Goal: Transaction & Acquisition: Book appointment/travel/reservation

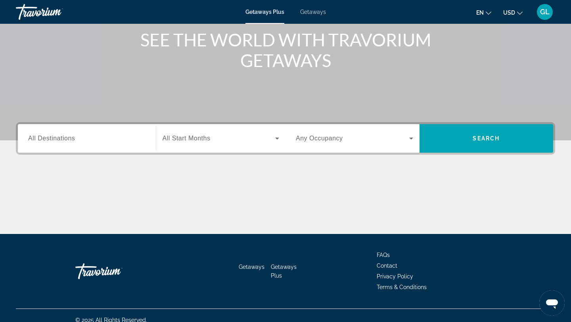
scroll to position [98, 0]
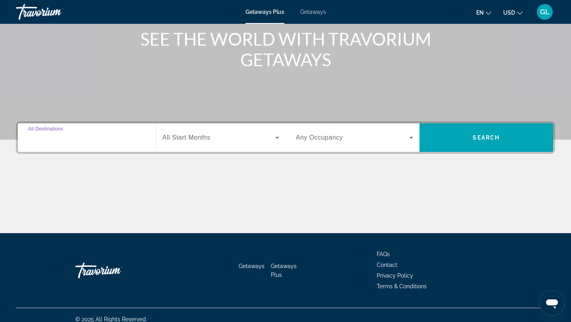
click at [100, 141] on input "Destination All Destinations" at bounding box center [86, 138] width 117 height 10
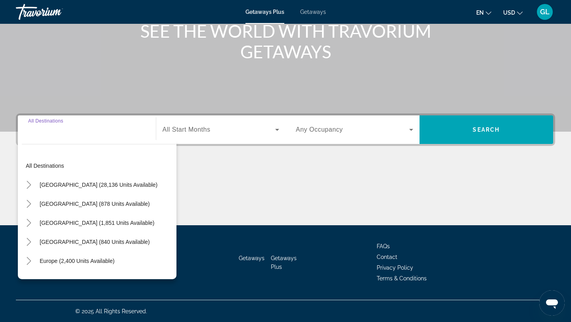
scroll to position [107, 0]
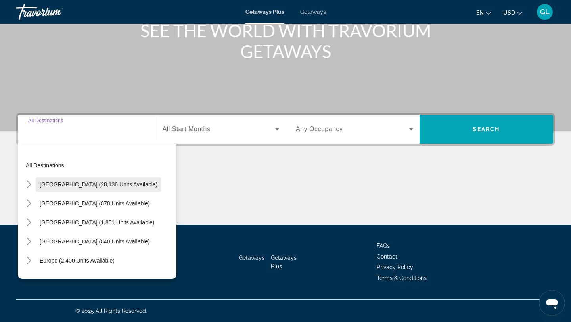
click at [76, 182] on span "[GEOGRAPHIC_DATA] (28,136 units available)" at bounding box center [99, 184] width 118 height 6
type input "**********"
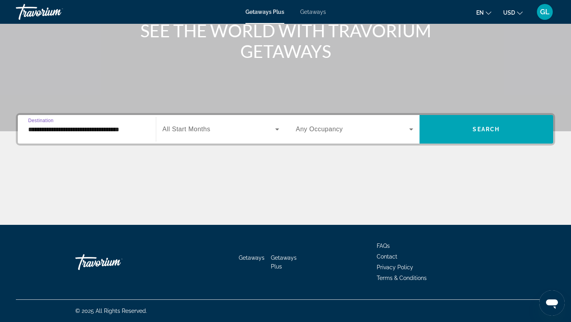
click at [239, 131] on span "Search widget" at bounding box center [219, 130] width 113 height 10
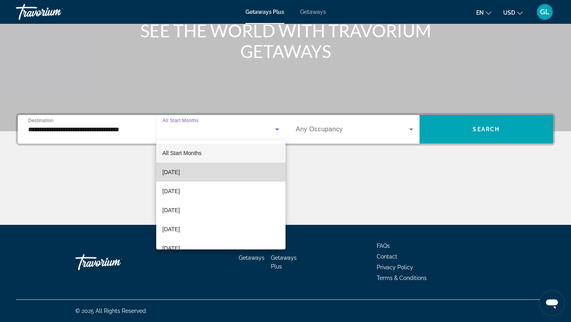
click at [198, 175] on mat-option "[DATE]" at bounding box center [221, 172] width 130 height 19
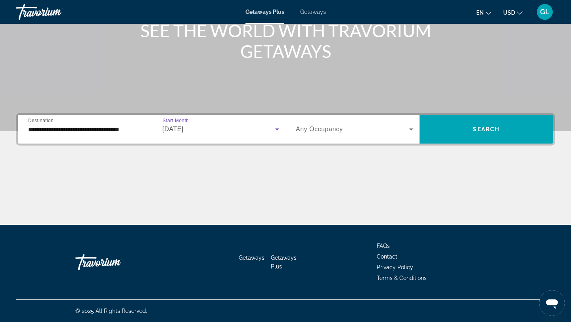
click at [335, 131] on span "Any Occupancy" at bounding box center [319, 129] width 47 height 7
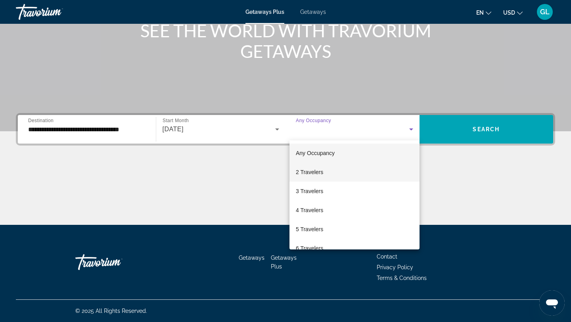
click at [312, 173] on span "2 Travelers" at bounding box center [309, 172] width 27 height 10
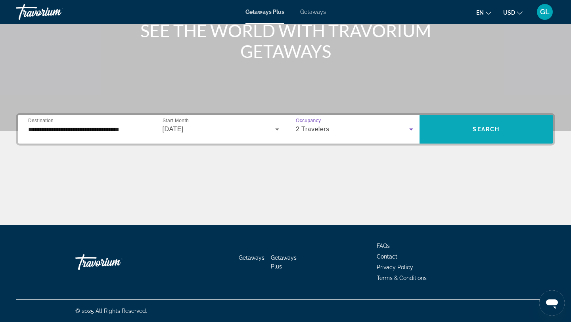
click at [464, 132] on span "Search widget" at bounding box center [487, 129] width 134 height 19
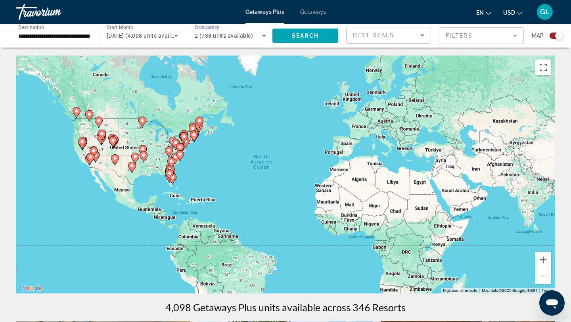
click at [265, 35] on icon "Search widget" at bounding box center [264, 36] width 4 height 2
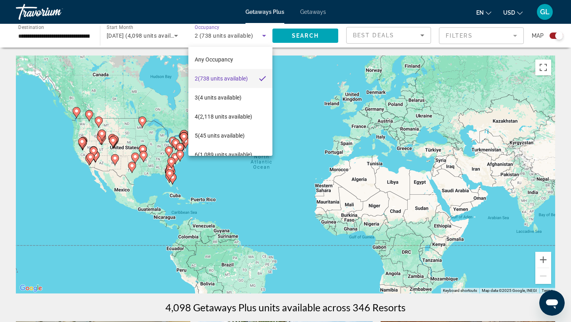
click at [265, 35] on div at bounding box center [285, 161] width 571 height 322
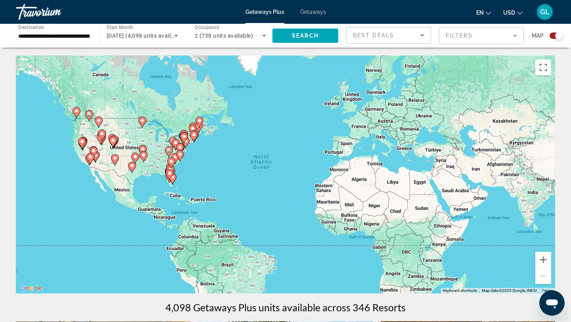
click at [323, 10] on span "Getaways" at bounding box center [313, 12] width 26 height 6
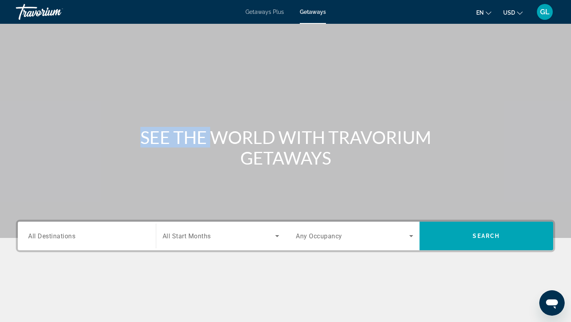
drag, startPoint x: 202, startPoint y: 132, endPoint x: 106, endPoint y: 78, distance: 110.7
click at [106, 78] on div "SEE THE WORLD WITH TRAVORIUM GETAWAYS" at bounding box center [285, 119] width 571 height 238
click at [42, 8] on div "Travorium" at bounding box center [55, 12] width 79 height 21
click at [38, 12] on div "Travorium" at bounding box center [55, 12] width 79 height 21
